Goal: Task Accomplishment & Management: Use online tool/utility

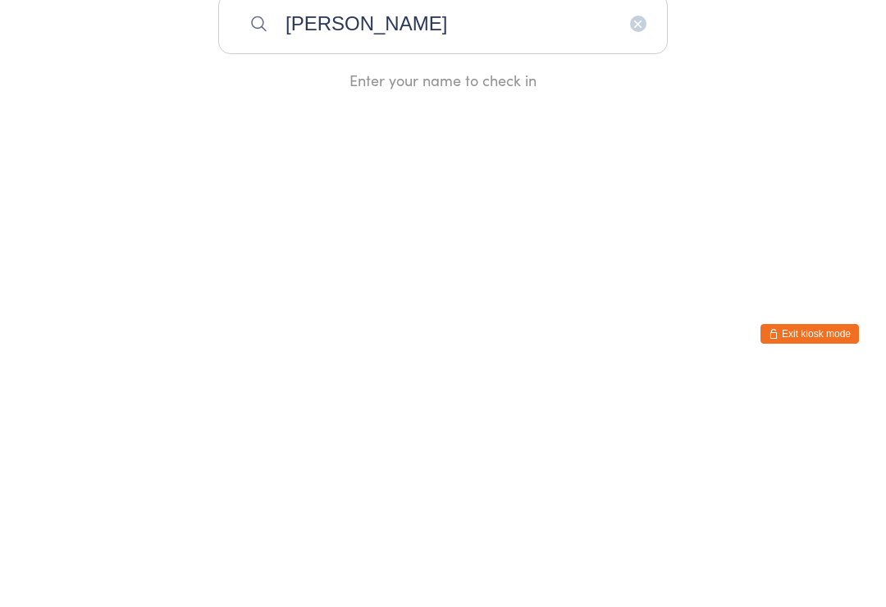
scroll to position [236, 0]
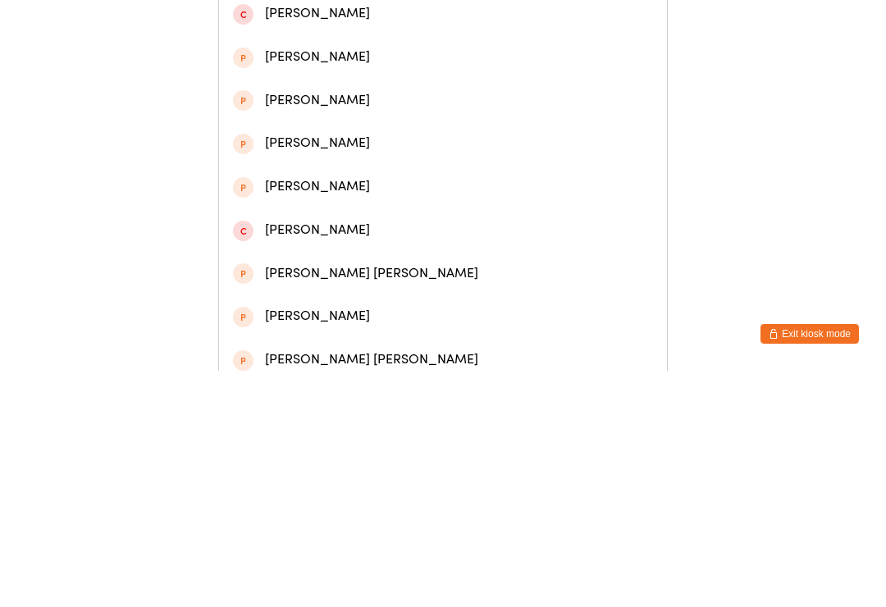
type input "[PERSON_NAME]"
click at [315, 126] on div "[PERSON_NAME]" at bounding box center [443, 120] width 420 height 22
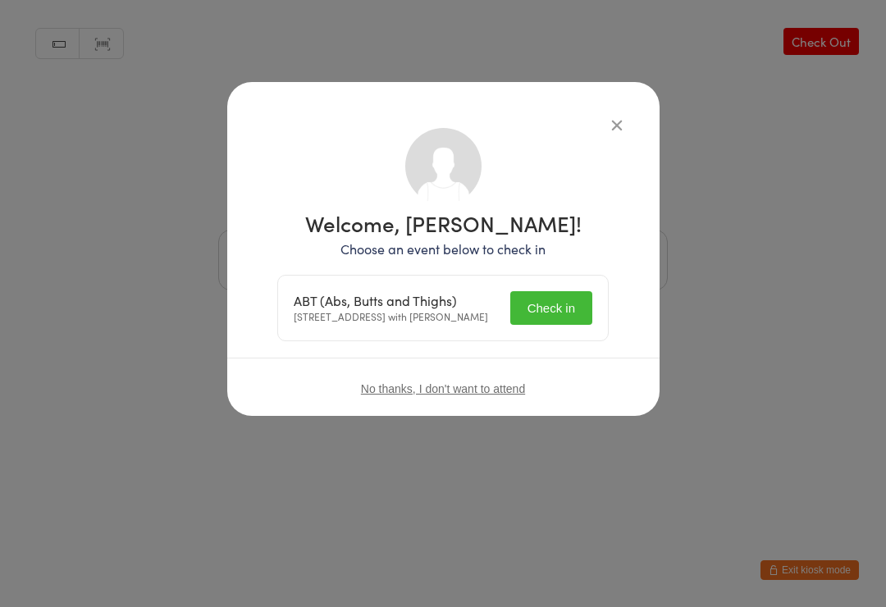
click at [558, 317] on button "Check in" at bounding box center [551, 308] width 82 height 34
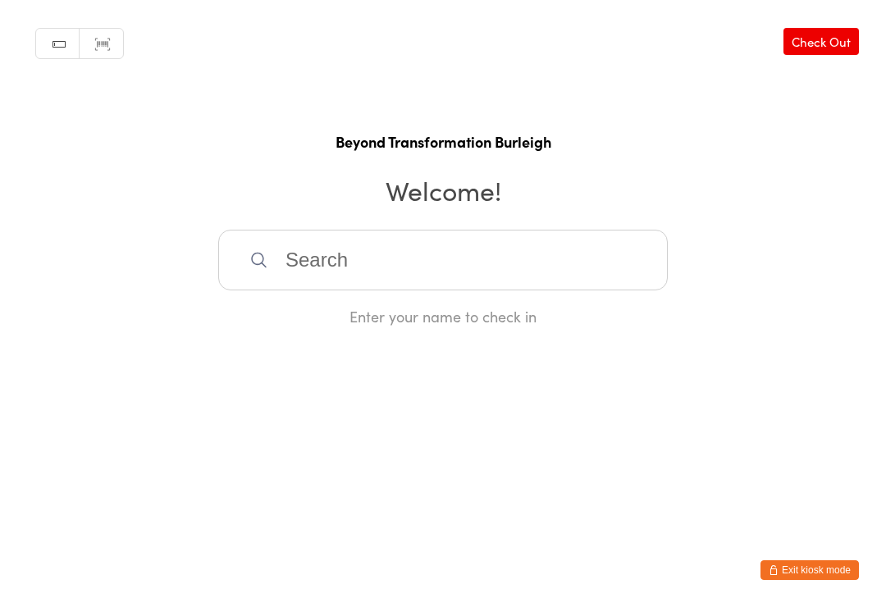
click at [319, 254] on input "search" at bounding box center [443, 260] width 450 height 61
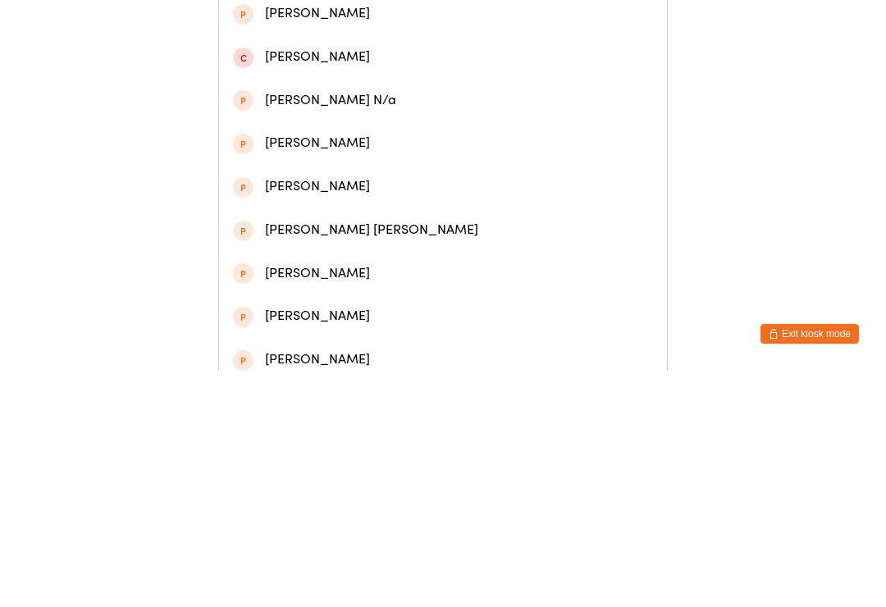
type input "[PERSON_NAME]"
click at [324, 124] on div "[PERSON_NAME]" at bounding box center [443, 120] width 420 height 22
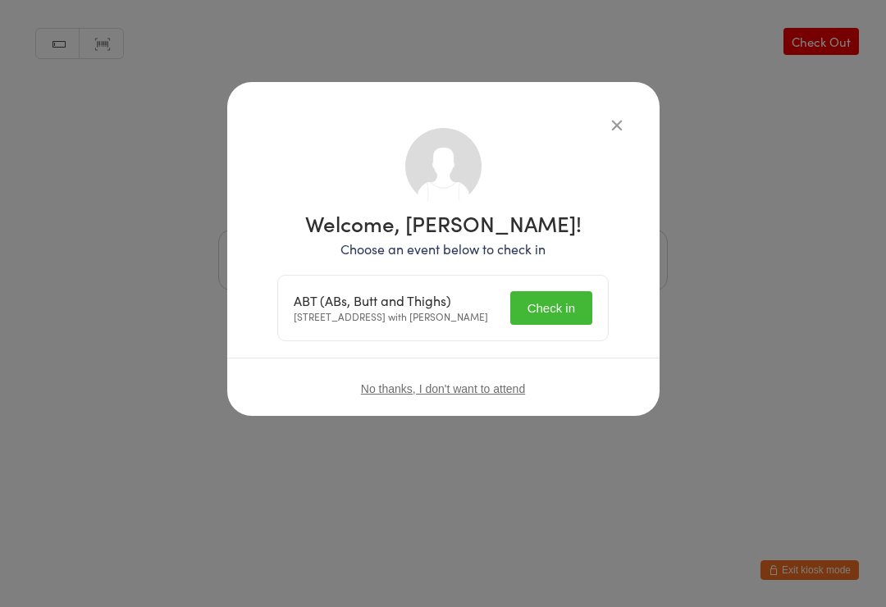
click at [564, 311] on button "Check in" at bounding box center [551, 308] width 82 height 34
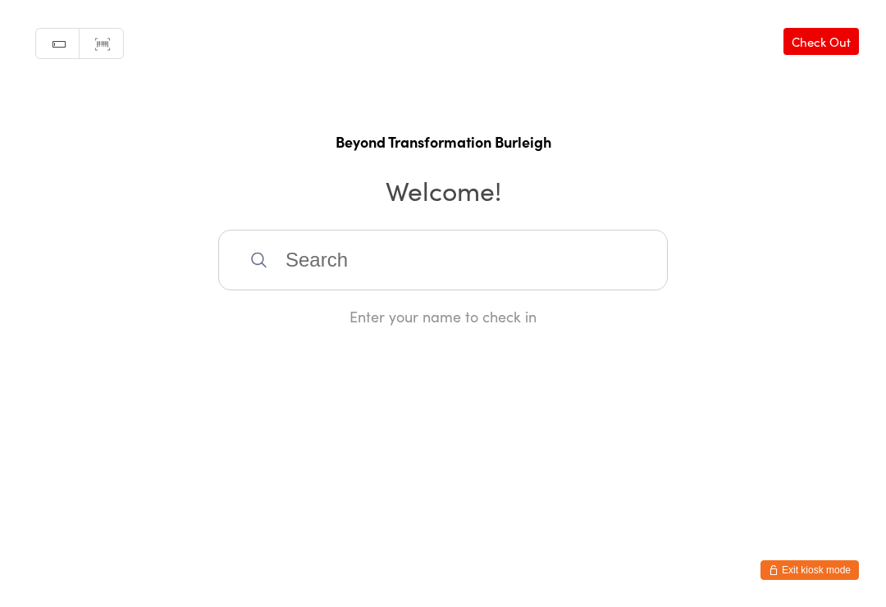
click at [460, 249] on input "search" at bounding box center [443, 260] width 450 height 61
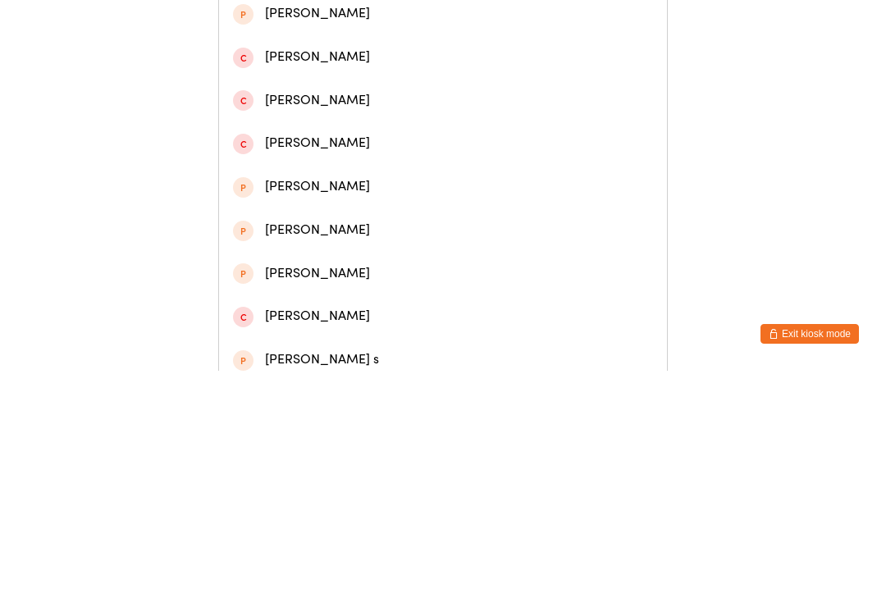
type input "[PERSON_NAME]"
click at [312, 122] on div "[PERSON_NAME]" at bounding box center [443, 120] width 420 height 22
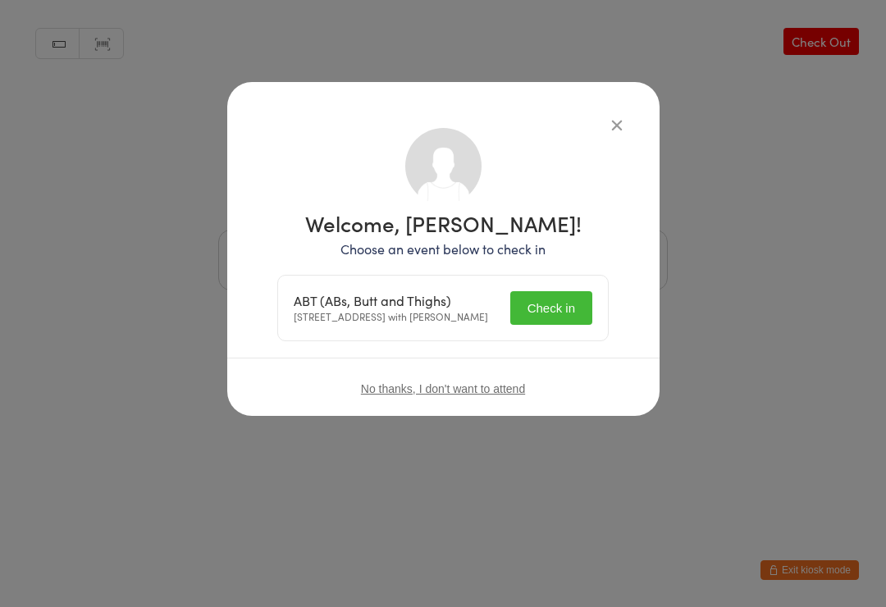
click at [560, 290] on div "ABT (ABs, Butt and Thighs) [STREET_ADDRESS] with [PERSON_NAME] Check in" at bounding box center [443, 308] width 330 height 65
click at [548, 306] on button "Check in" at bounding box center [551, 308] width 82 height 34
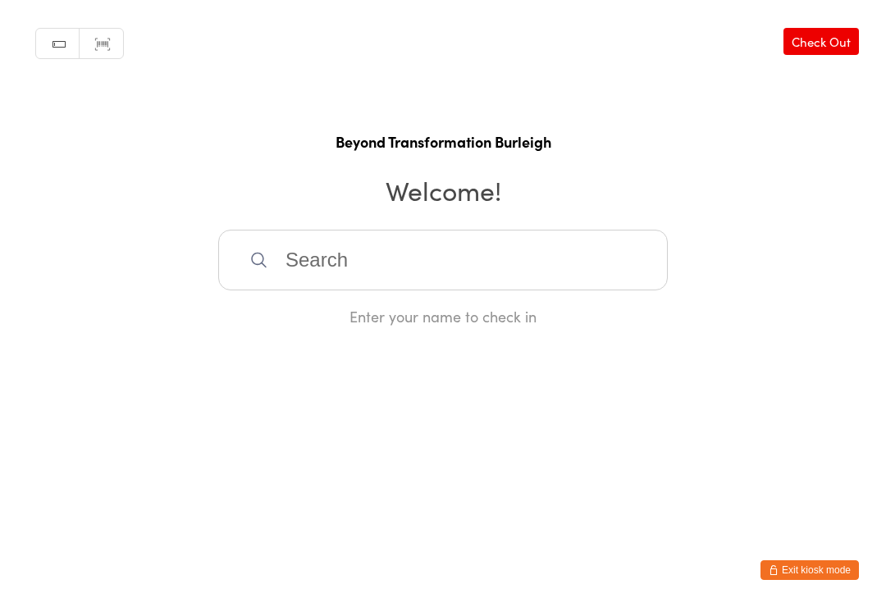
click at [313, 281] on input "search" at bounding box center [443, 260] width 450 height 61
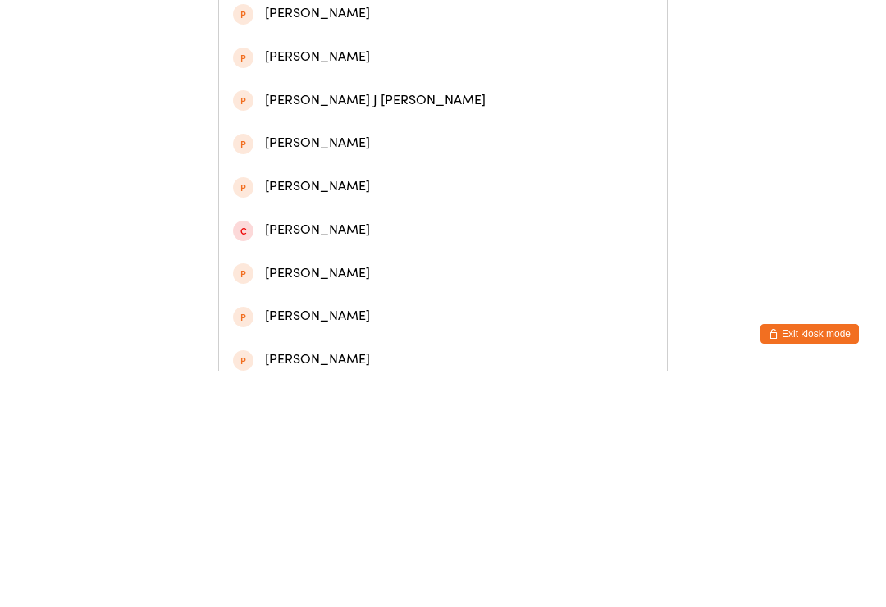
type input "[PERSON_NAME]"
click at [424, 88] on div "[PERSON_NAME]" at bounding box center [443, 77] width 420 height 22
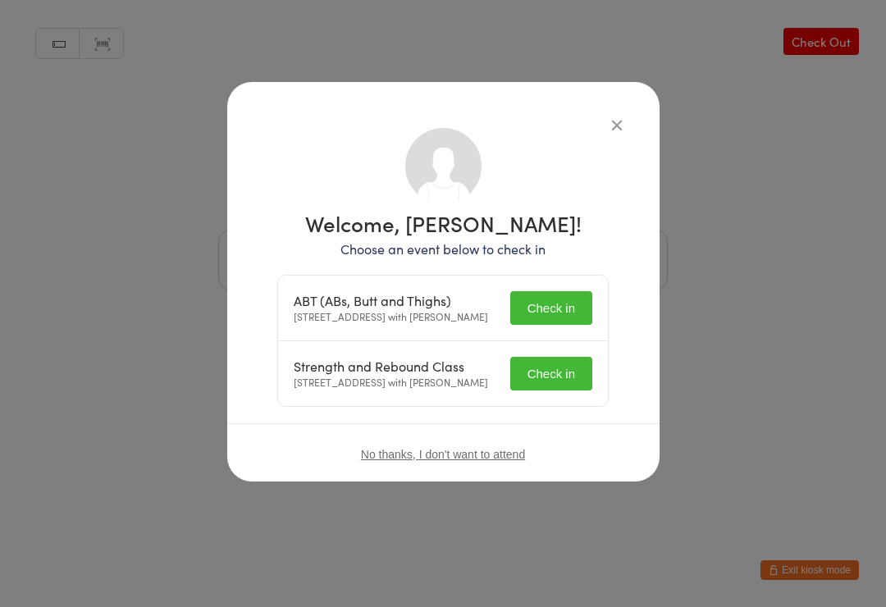
click at [565, 308] on button "Check in" at bounding box center [551, 308] width 82 height 34
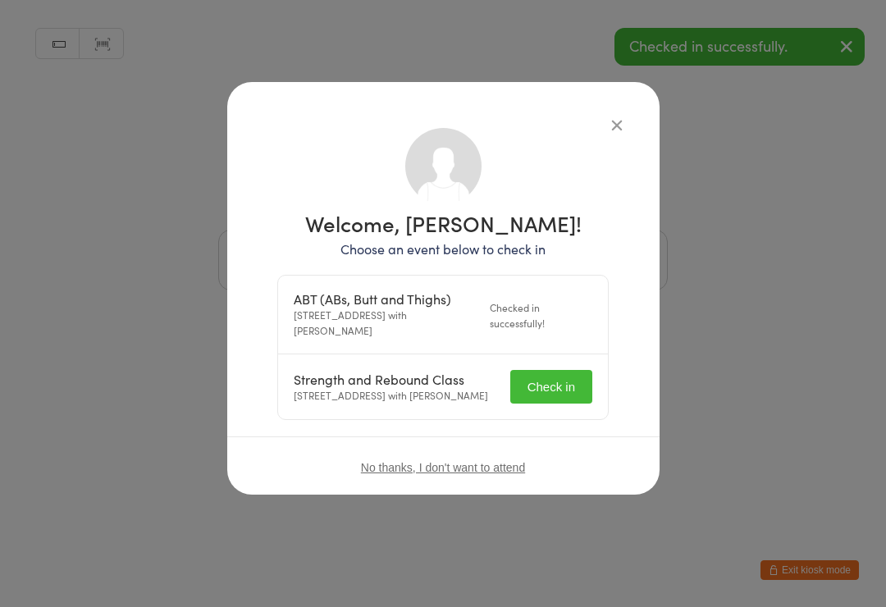
click at [559, 385] on button "Check in" at bounding box center [551, 387] width 82 height 34
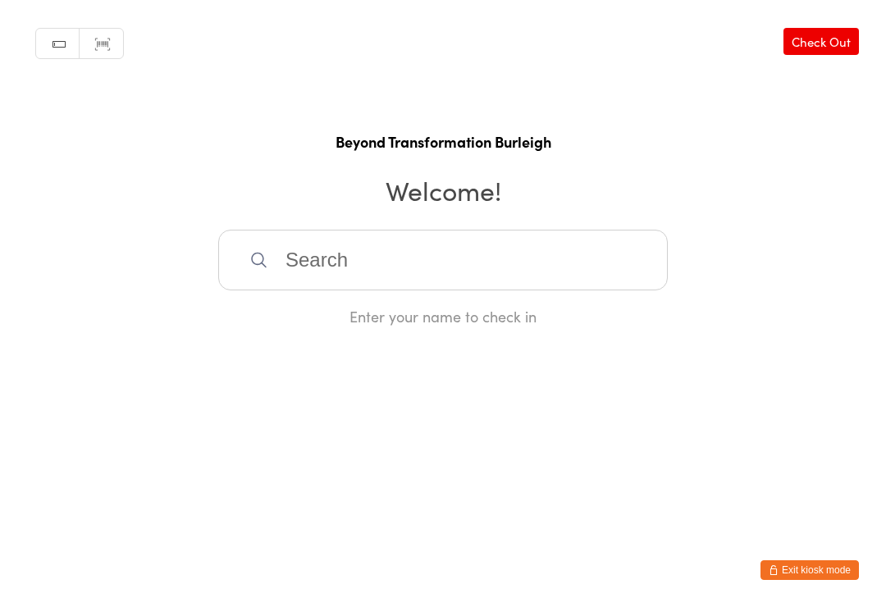
click at [350, 239] on input "search" at bounding box center [443, 260] width 450 height 61
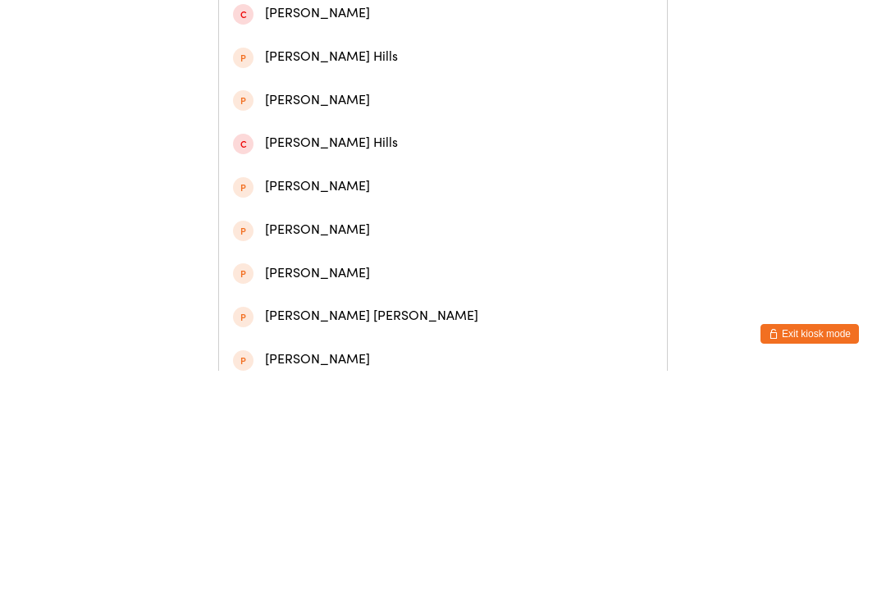
type input "[PERSON_NAME]"
click at [331, 88] on div "[PERSON_NAME]" at bounding box center [443, 77] width 420 height 22
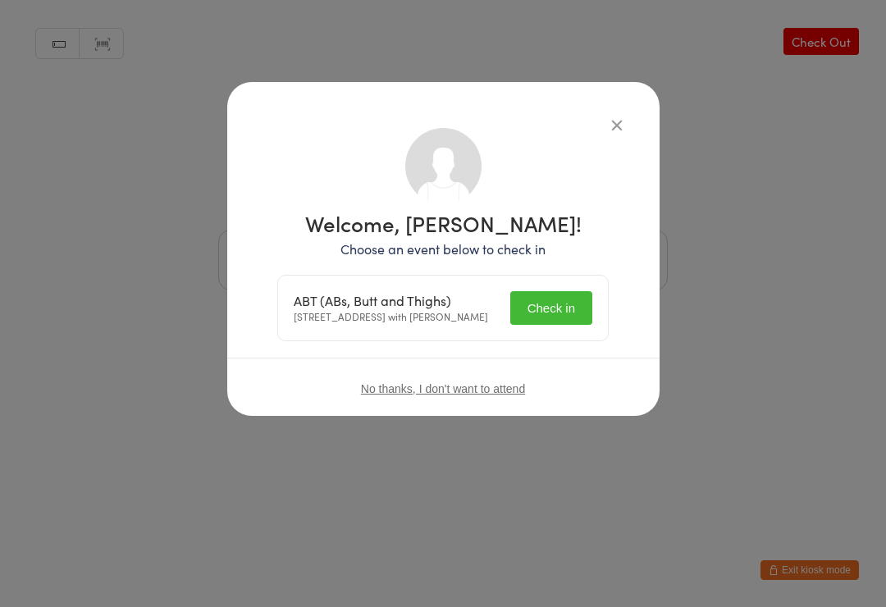
click at [548, 308] on button "Check in" at bounding box center [551, 308] width 82 height 34
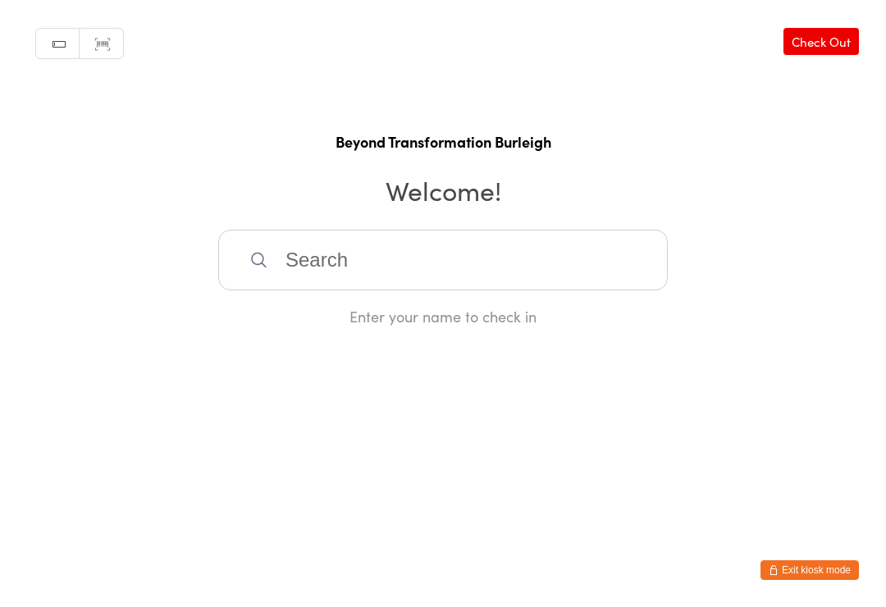
click at [393, 269] on input "search" at bounding box center [443, 260] width 450 height 61
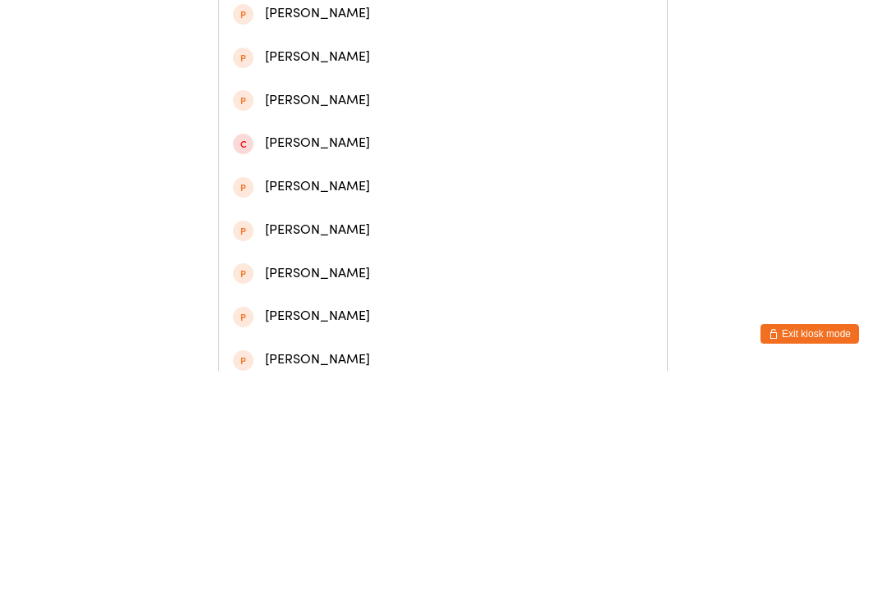
type input "[PERSON_NAME]"
click at [416, 81] on div "[PERSON_NAME]" at bounding box center [443, 77] width 420 height 22
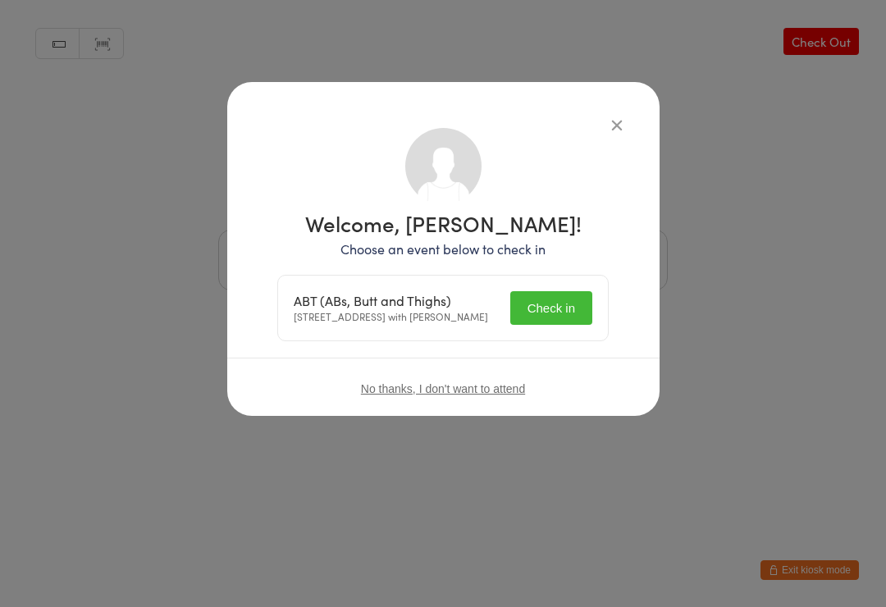
click at [555, 309] on button "Check in" at bounding box center [551, 308] width 82 height 34
